Goal: Transaction & Acquisition: Download file/media

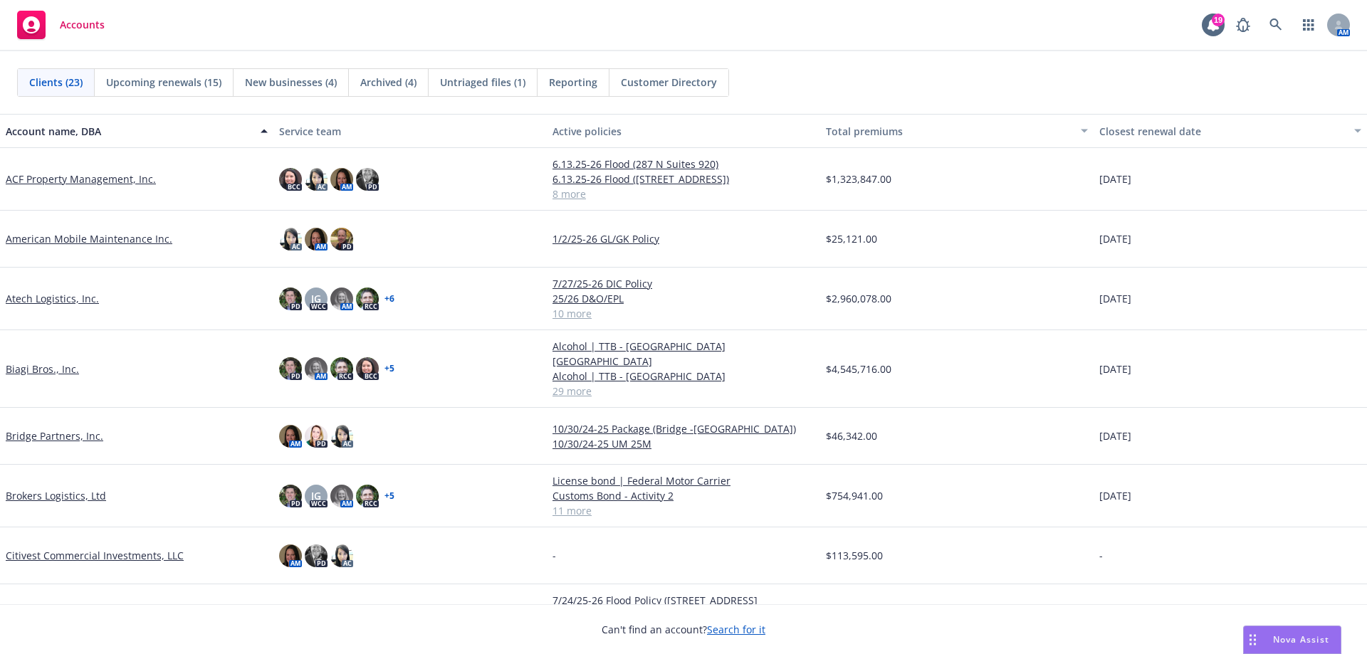
click at [54, 488] on link "Brokers Logistics, Ltd" at bounding box center [56, 495] width 100 height 15
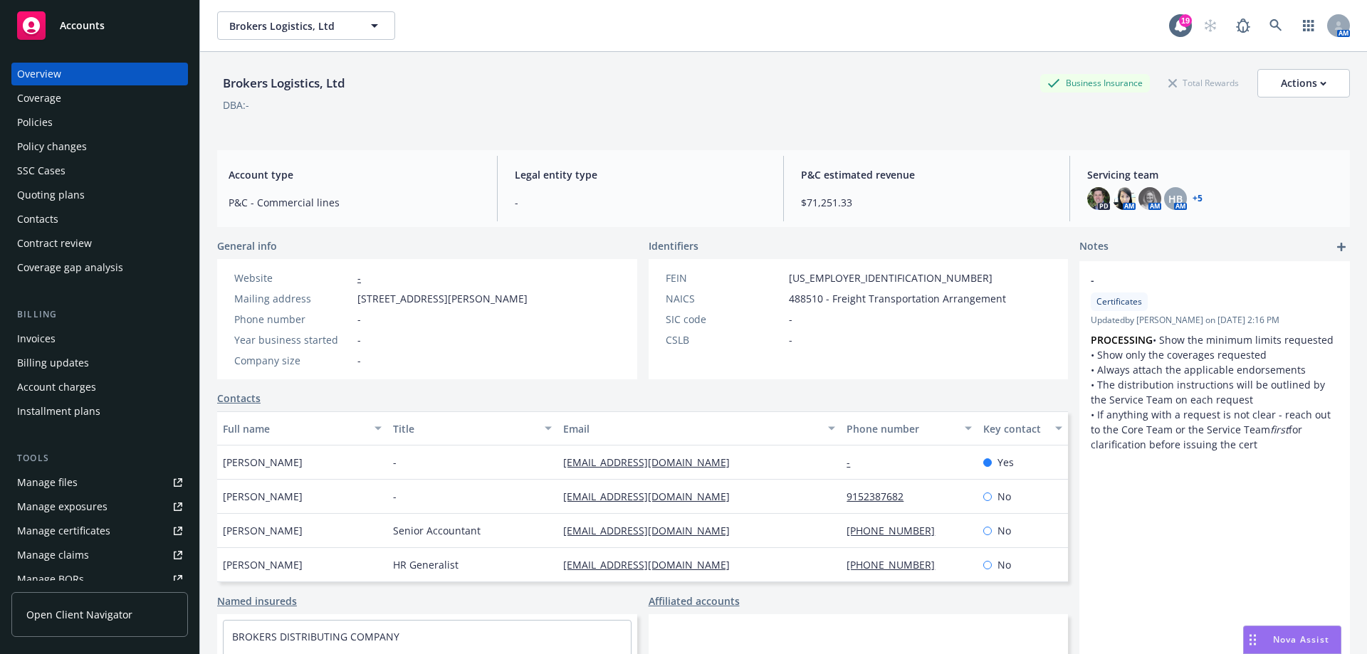
click at [102, 474] on link "Manage files" at bounding box center [99, 482] width 177 height 23
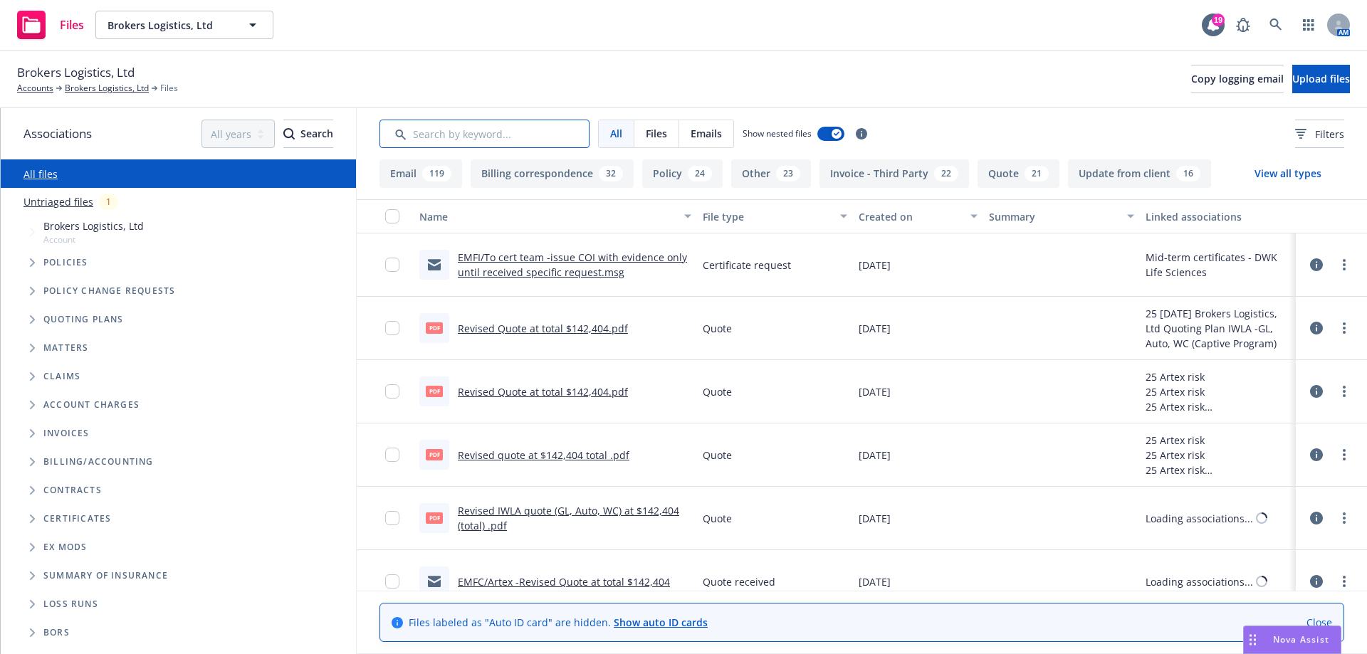
click at [498, 127] on input "Search by keyword..." at bounding box center [484, 134] width 210 height 28
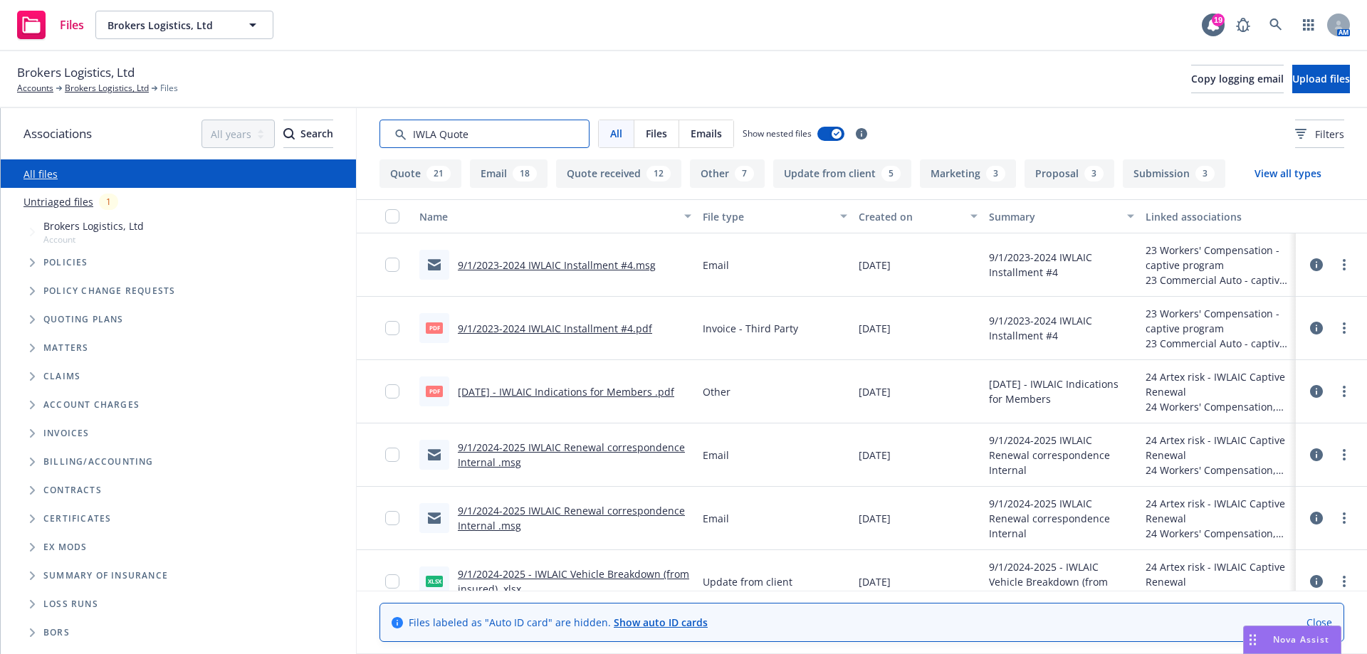
drag, startPoint x: 475, startPoint y: 140, endPoint x: 350, endPoint y: 142, distance: 125.3
click at [350, 142] on div "Associations All years 2027 2026 2025 2024 2023 2022 2021 2020 2019 2018 2017 2…" at bounding box center [684, 381] width 1366 height 546
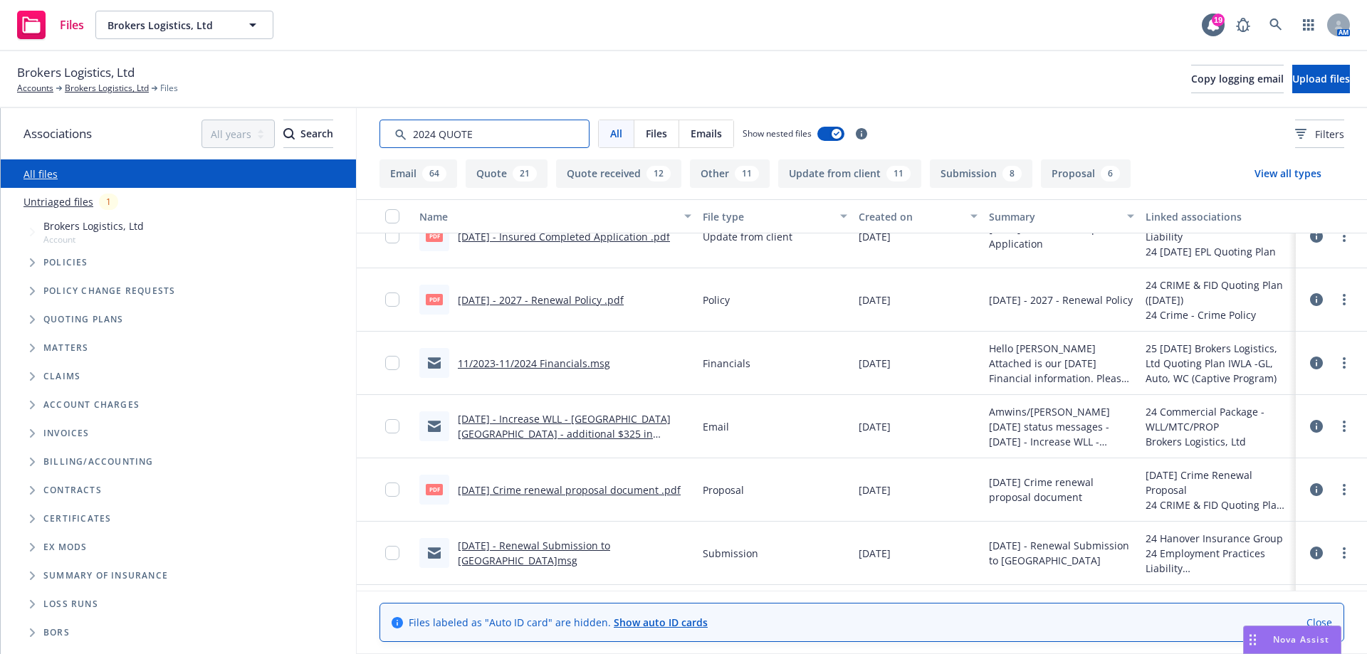
scroll to position [1352, 0]
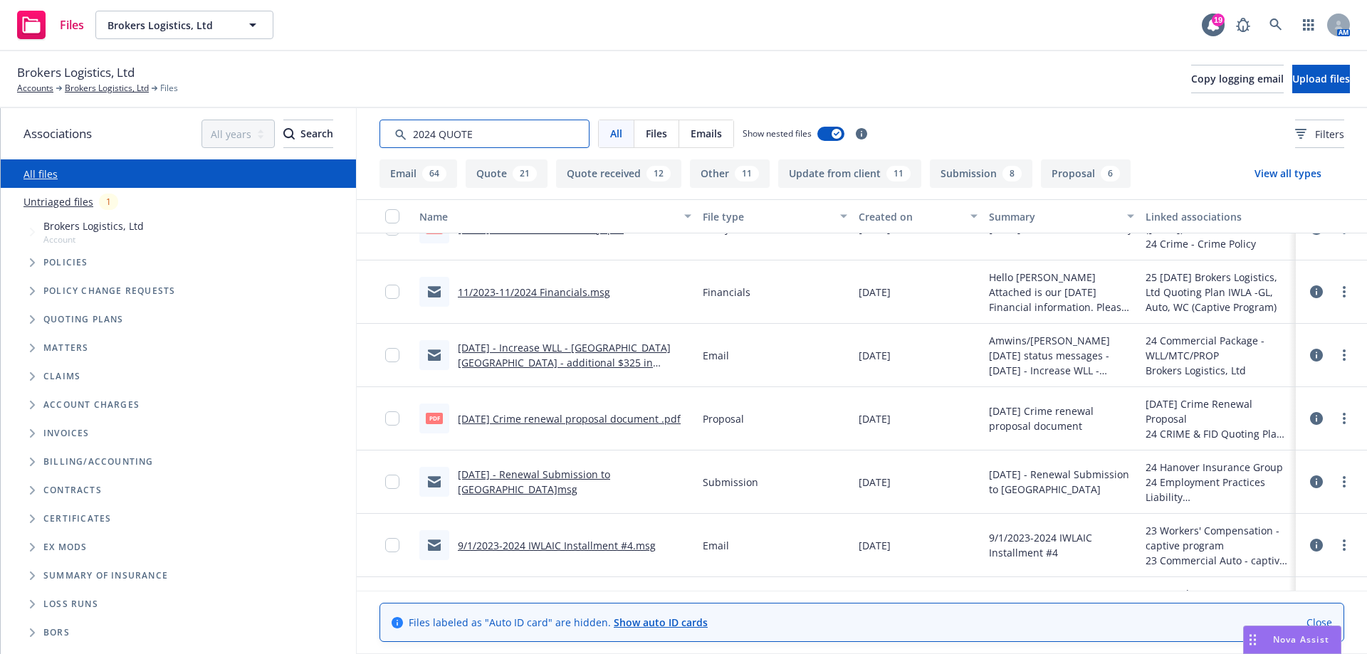
drag, startPoint x: 494, startPoint y: 140, endPoint x: 403, endPoint y: 139, distance: 91.1
click at [403, 139] on input "Search by keyword..." at bounding box center [484, 134] width 210 height 28
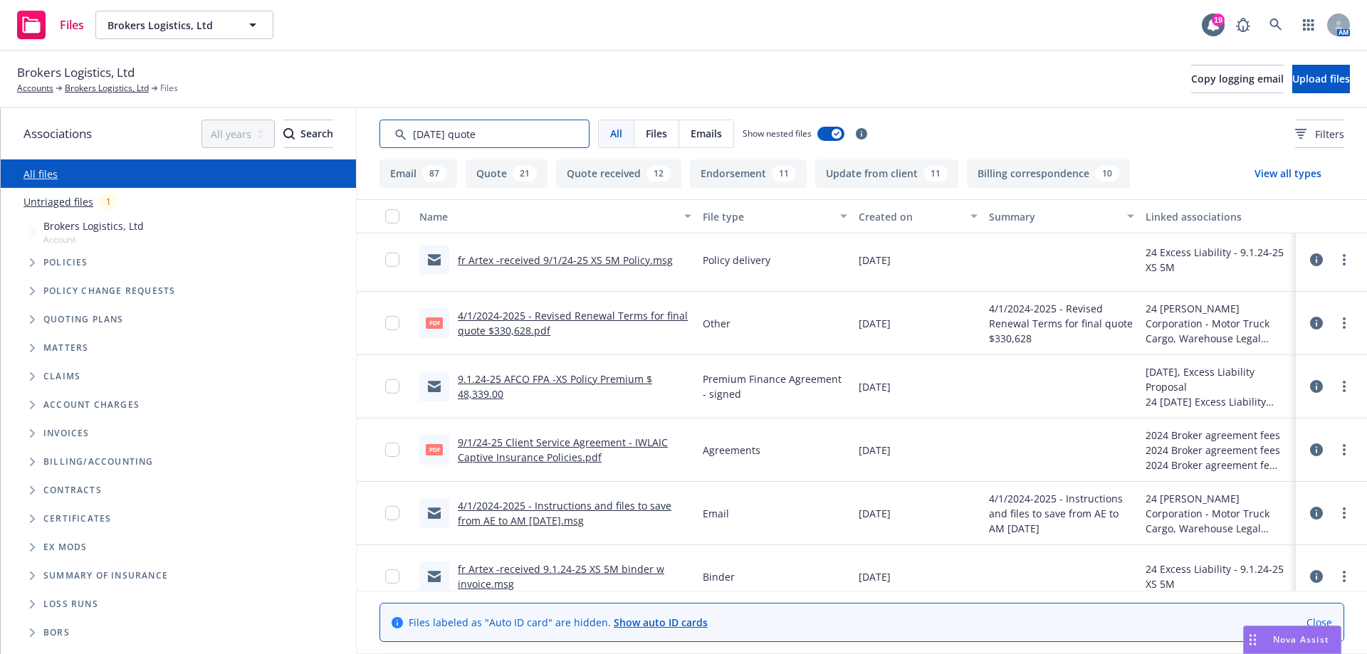
scroll to position [3523, 0]
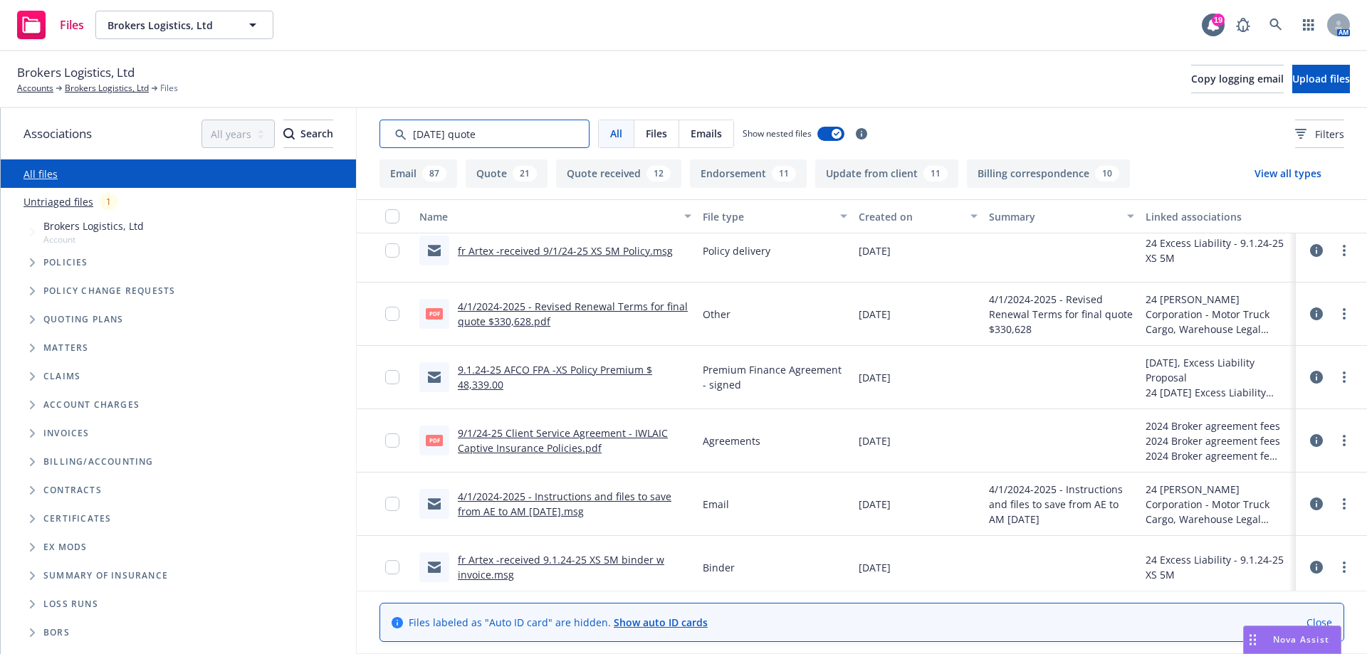
type input "9/1/24 quote"
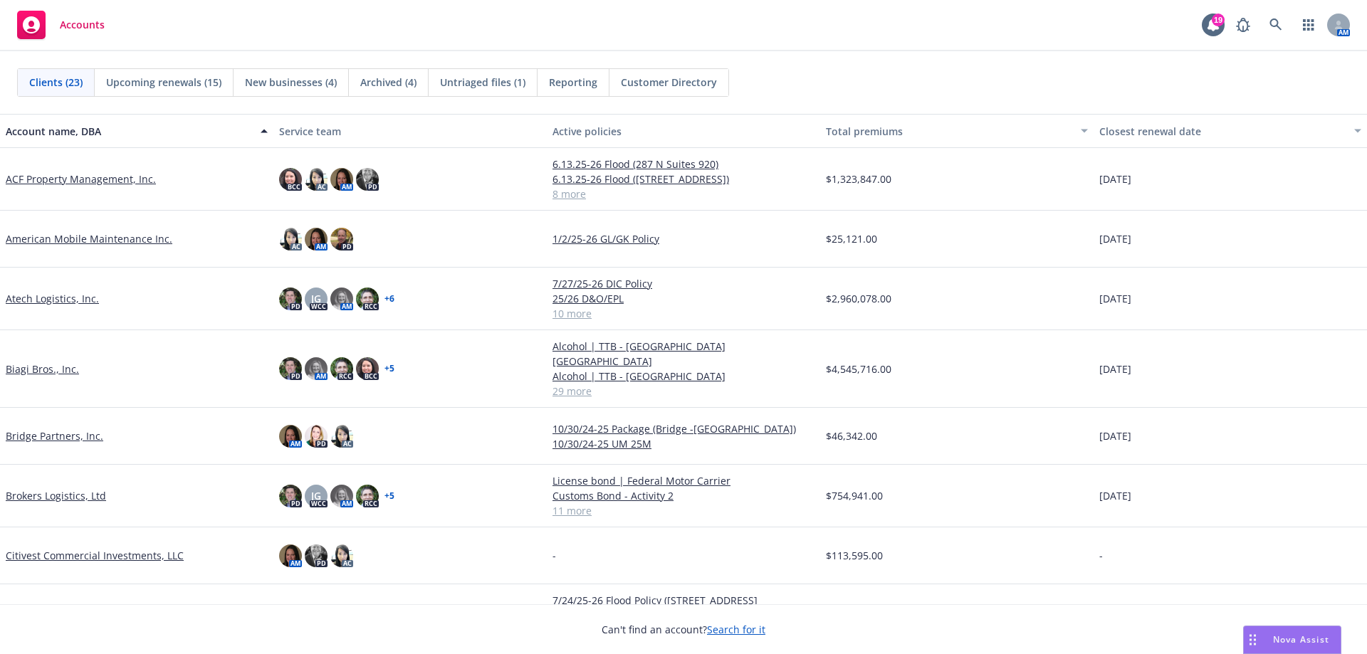
click at [1285, 633] on div "Nova Assist" at bounding box center [1291, 639] width 97 height 27
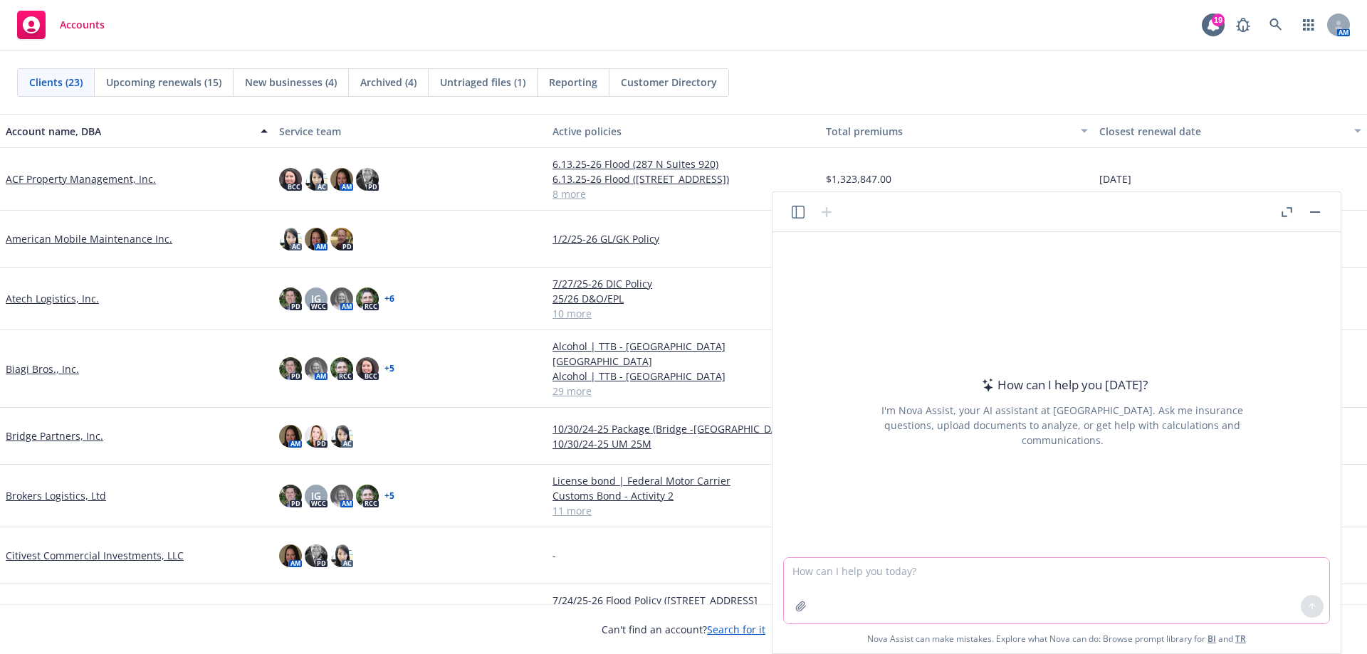
click at [911, 577] on textarea at bounding box center [1056, 590] width 545 height 65
paste textarea "Contractor shall broker additional truck cargo or similar insurance coverage on…"
drag, startPoint x: 880, startPoint y: 587, endPoint x: 789, endPoint y: 588, distance: 91.1
click at [789, 588] on textarea "Contractor shall broker additional truck cargo or similar insurance coverage on…" at bounding box center [1056, 590] width 545 height 65
click at [790, 570] on textarea "Contractor shall broker additional truck cargo or similar insurance coverage on…" at bounding box center [1056, 590] width 545 height 65
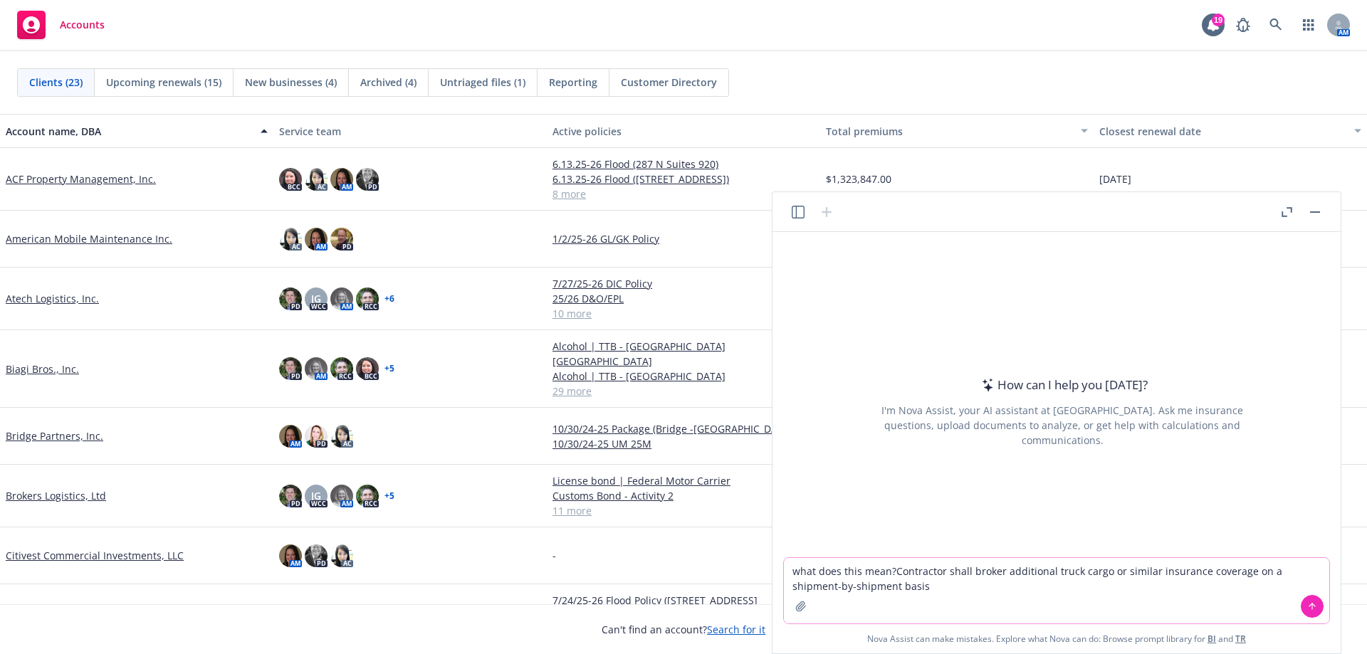
type textarea "what does this mean? Contractor shall broker additional truck cargo or similar …"
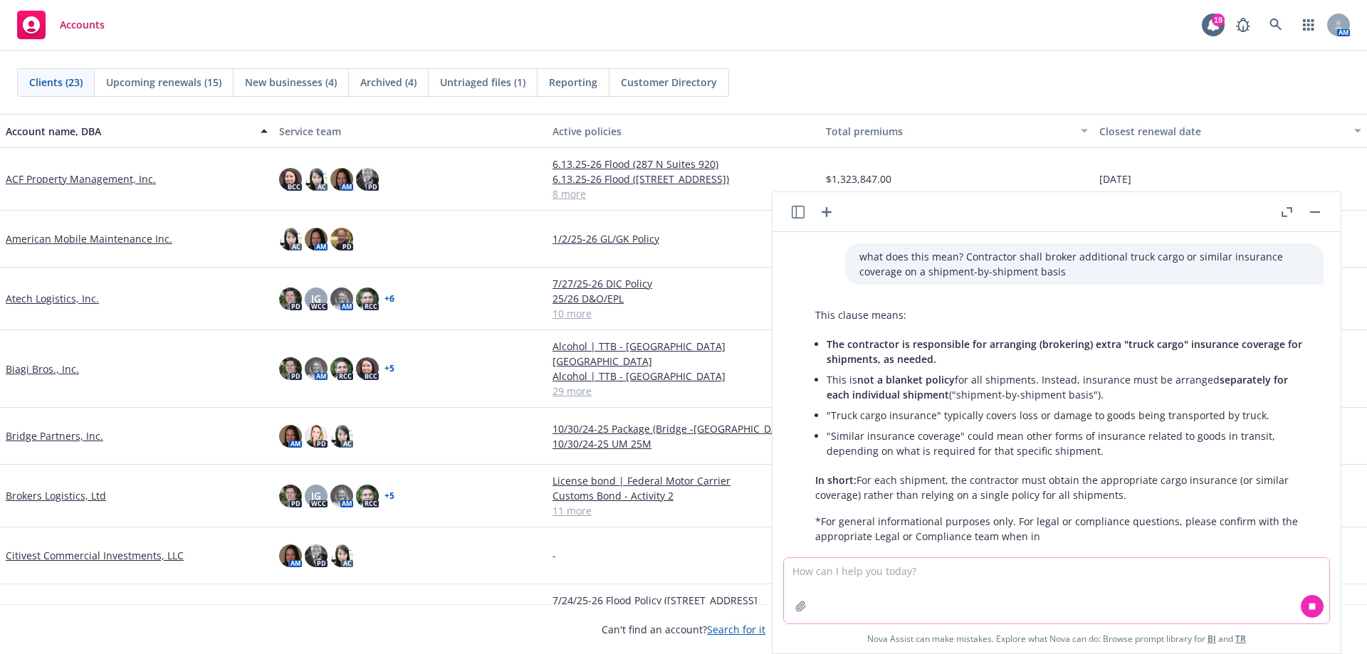
scroll to position [26, 0]
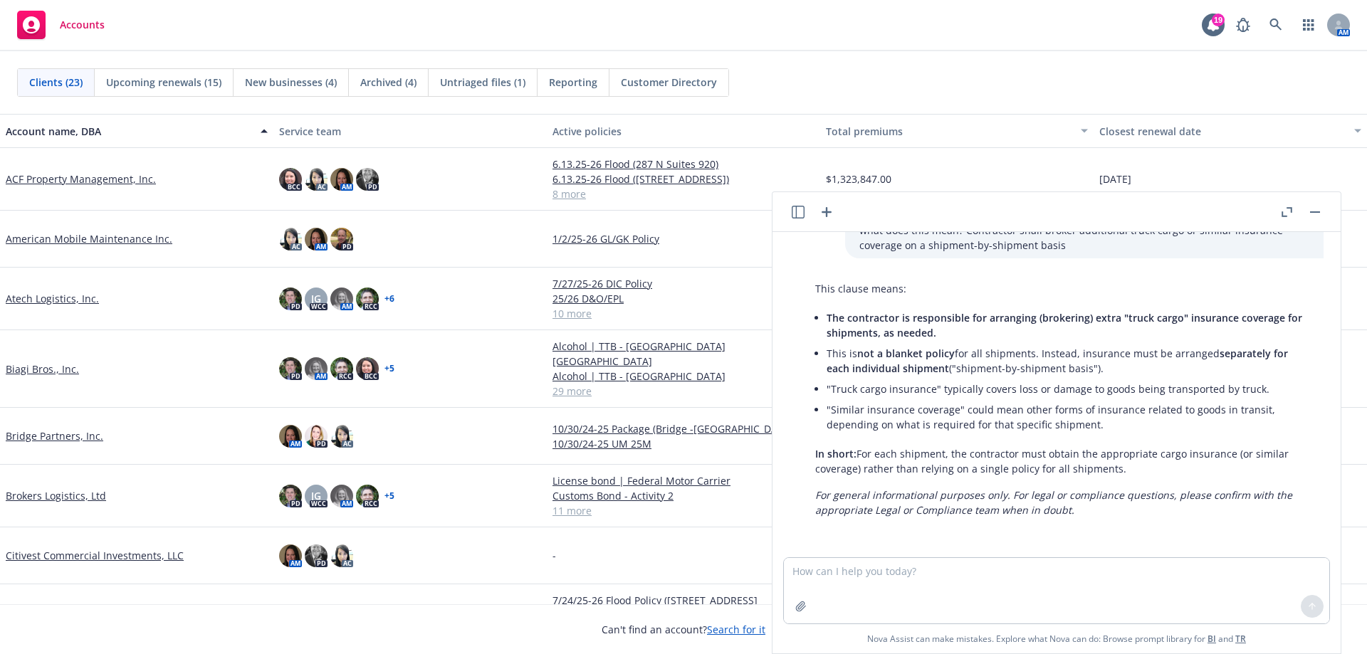
click at [49, 298] on link "Atech Logistics, Inc." at bounding box center [52, 298] width 93 height 15
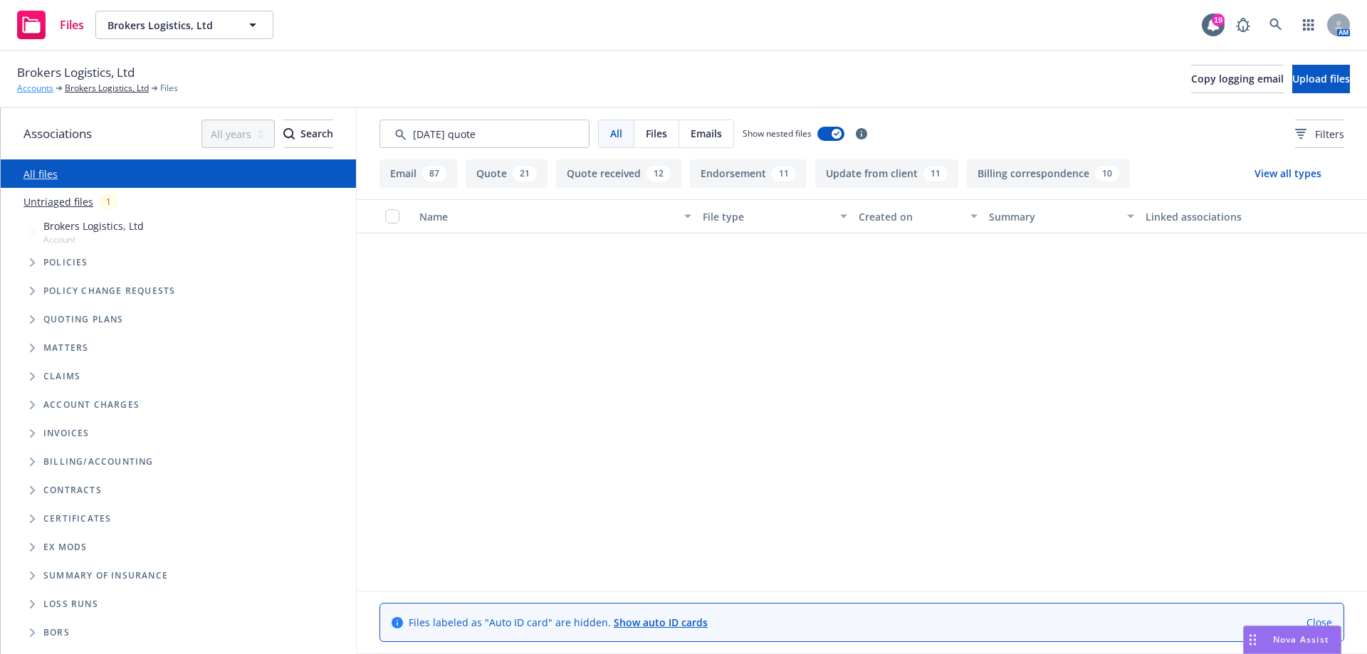
scroll to position [3594, 0]
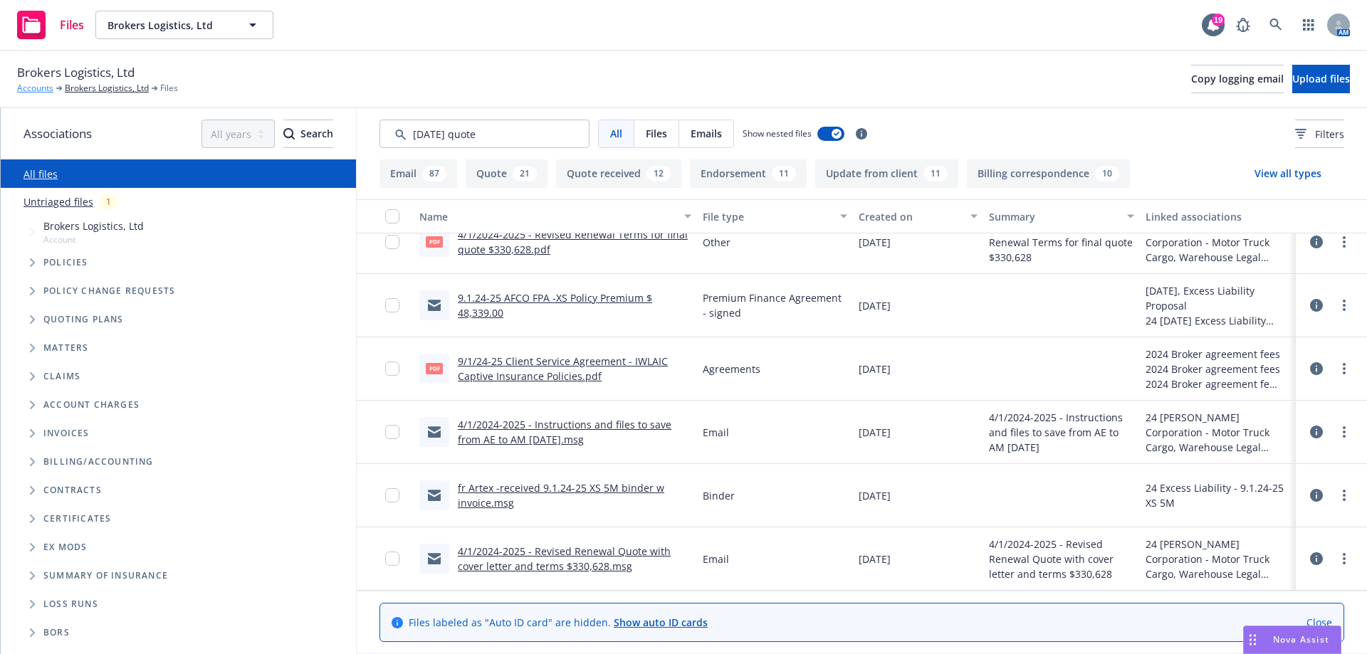
click at [38, 85] on link "Accounts" at bounding box center [35, 88] width 36 height 13
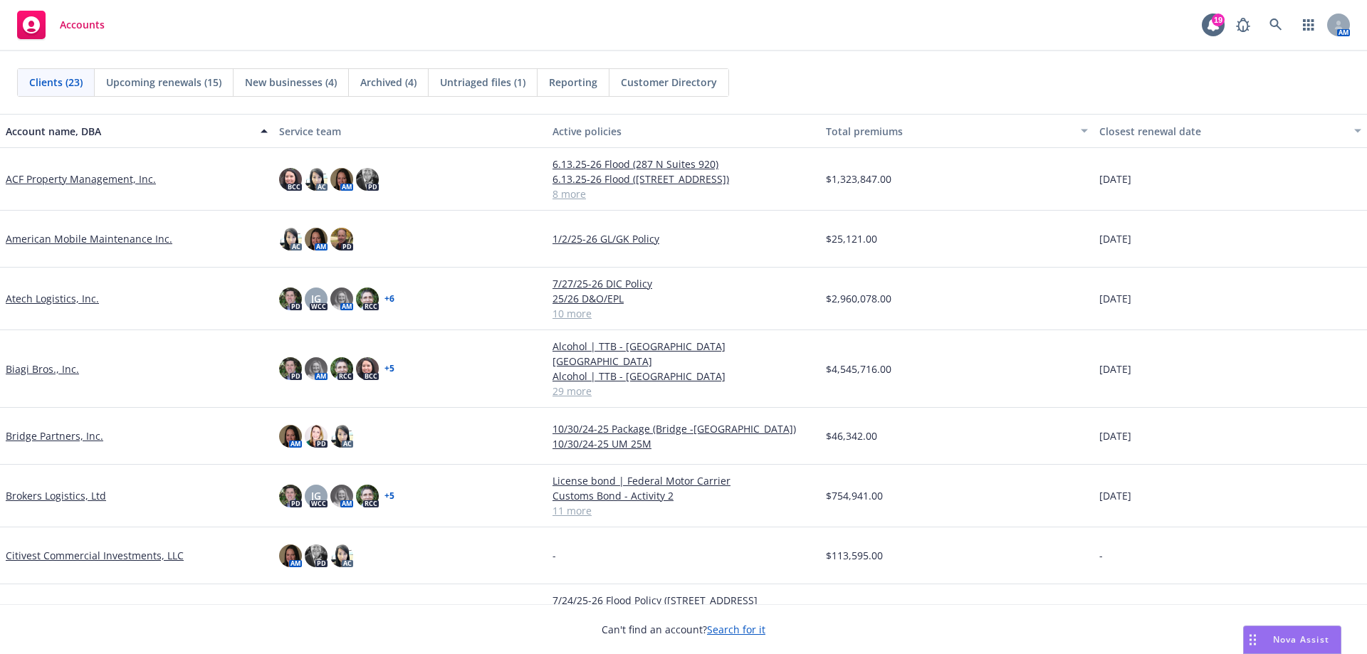
click at [67, 299] on link "Atech Logistics, Inc." at bounding box center [52, 298] width 93 height 15
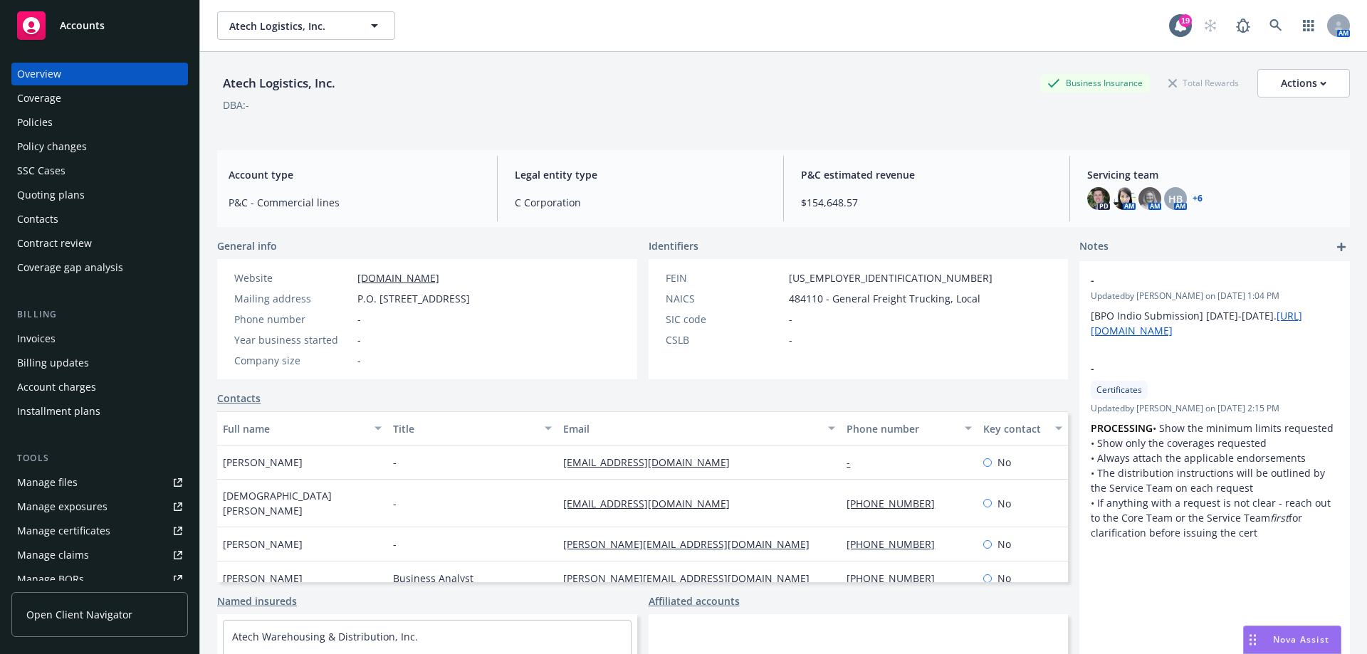
click at [75, 128] on div "Policies" at bounding box center [99, 122] width 165 height 23
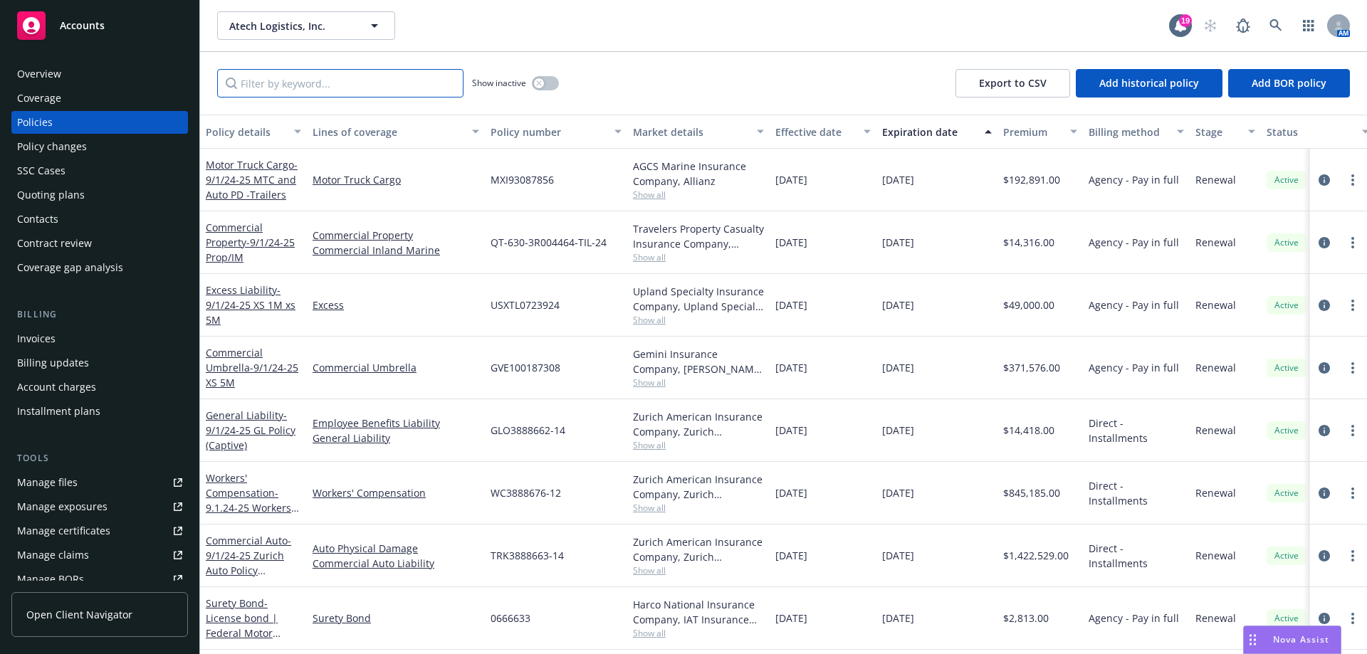
click at [352, 88] on input "Filter by keyword..." at bounding box center [340, 83] width 246 height 28
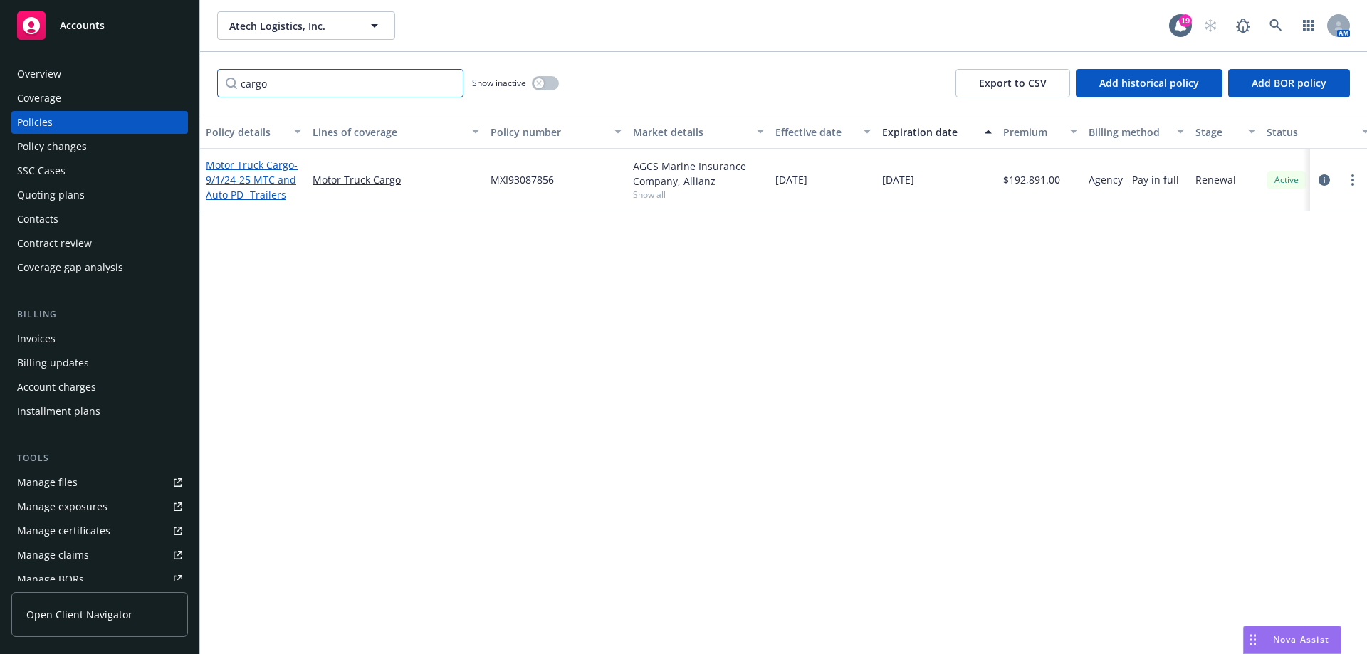
type input "cargo"
click at [209, 184] on span "- 9/1/24-25 MTC and Auto PD -Trailers" at bounding box center [252, 179] width 92 height 43
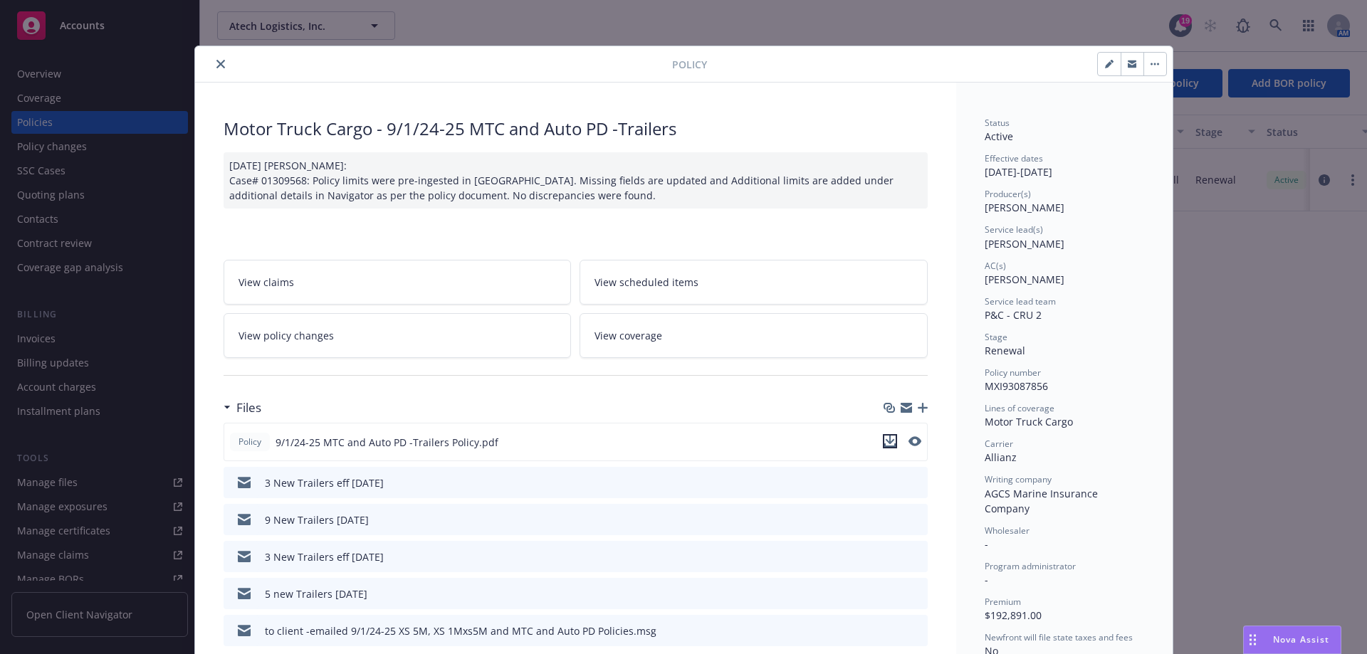
click at [888, 441] on icon "download file" at bounding box center [889, 441] width 11 height 11
